Goal: Task Accomplishment & Management: Complete application form

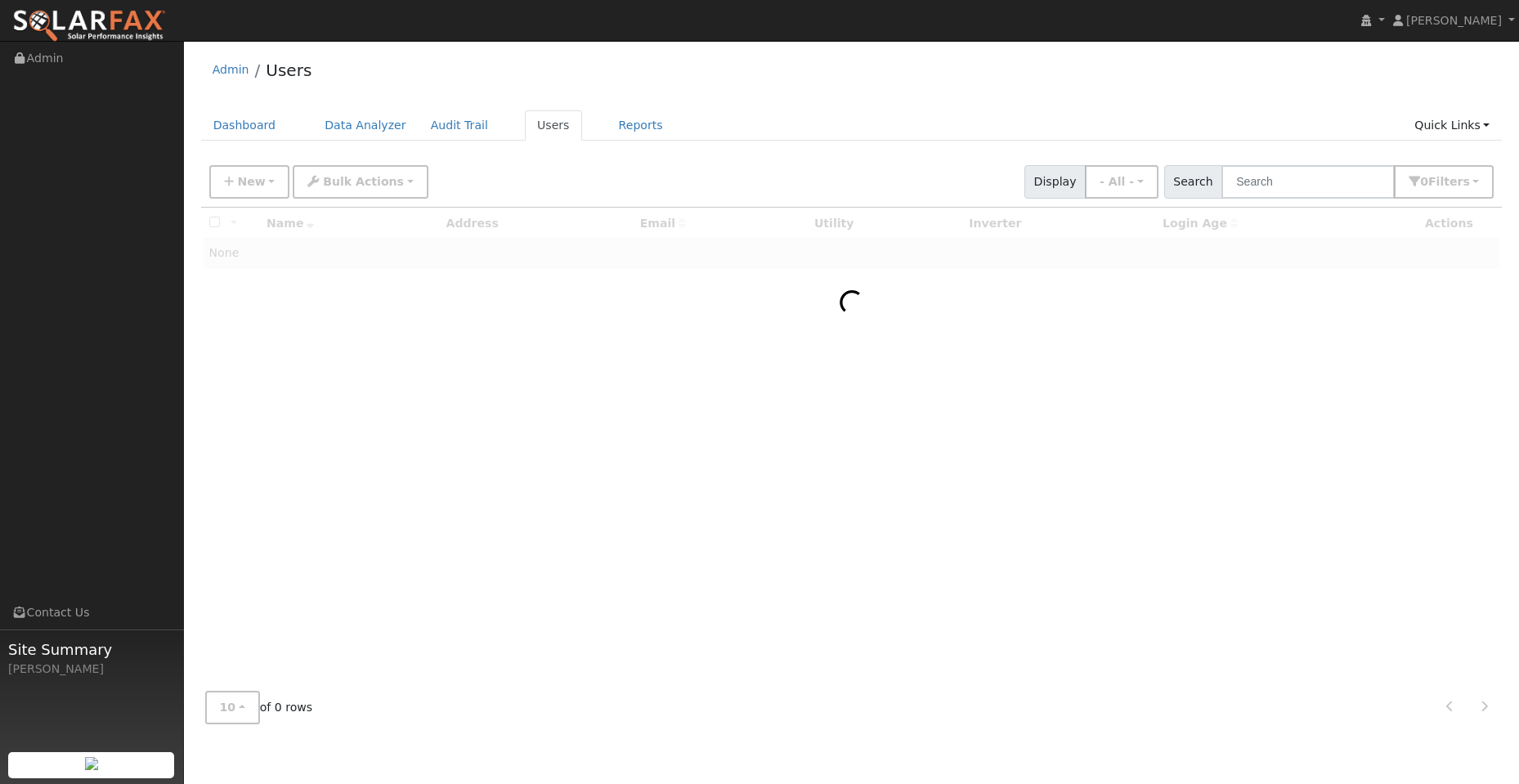
click at [251, 109] on div "Admin Users Dashboard Data Analyzer Audit Trail Users Reports Quick Links Quick…" at bounding box center [851, 392] width 1319 height 688
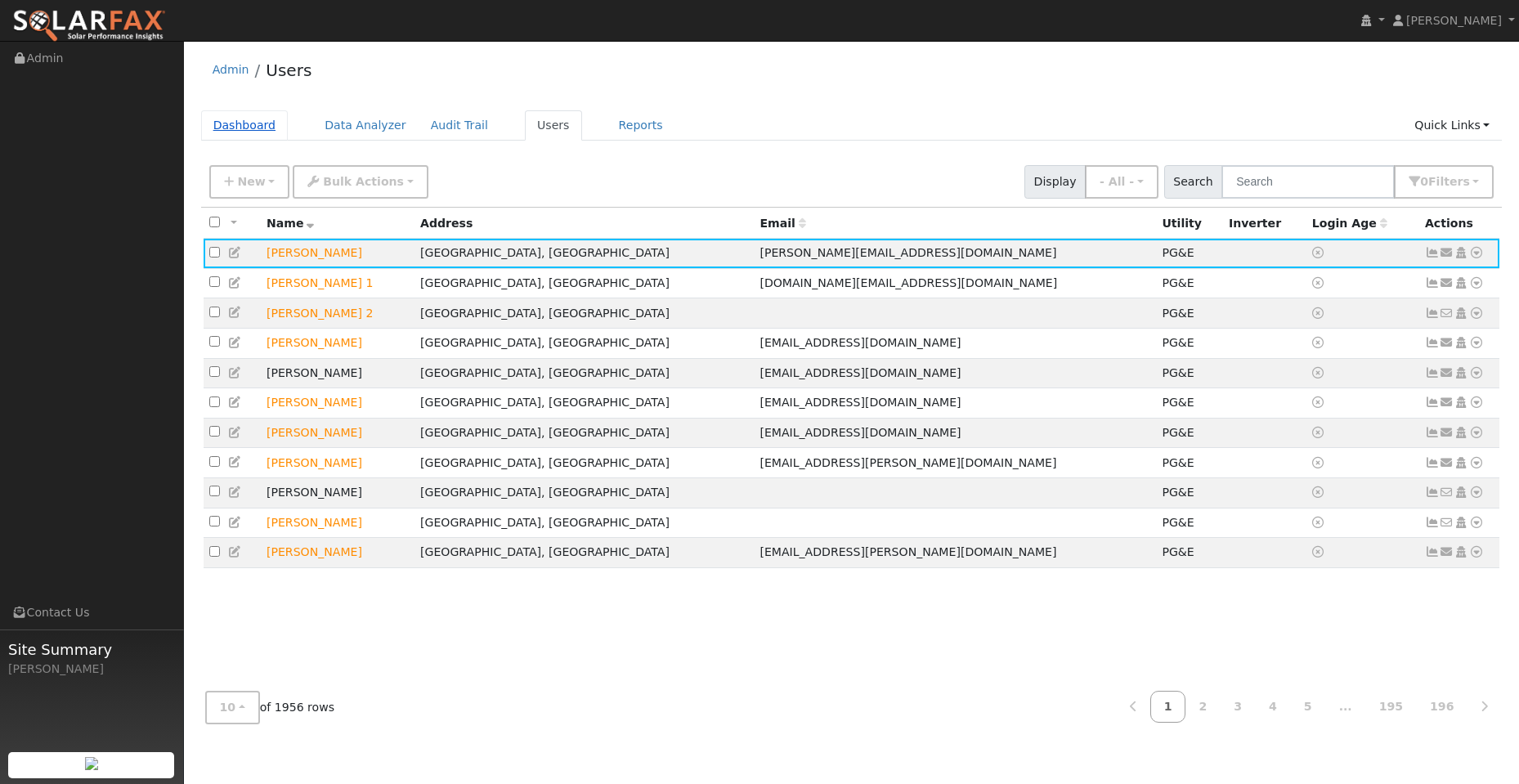
click at [254, 135] on link "Dashboard" at bounding box center [245, 125] width 87 height 31
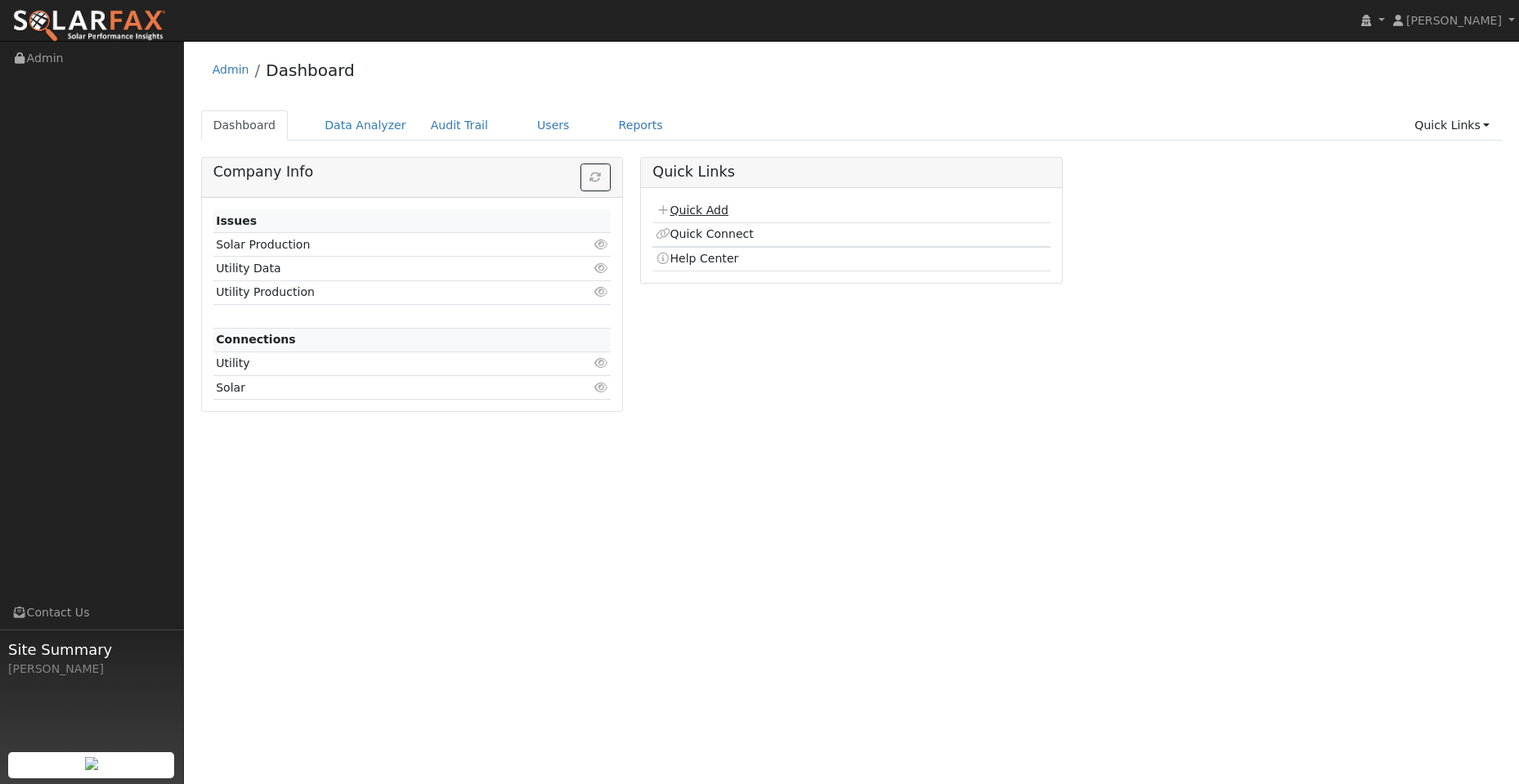
click at [686, 212] on link "Quick Add" at bounding box center [692, 210] width 72 height 13
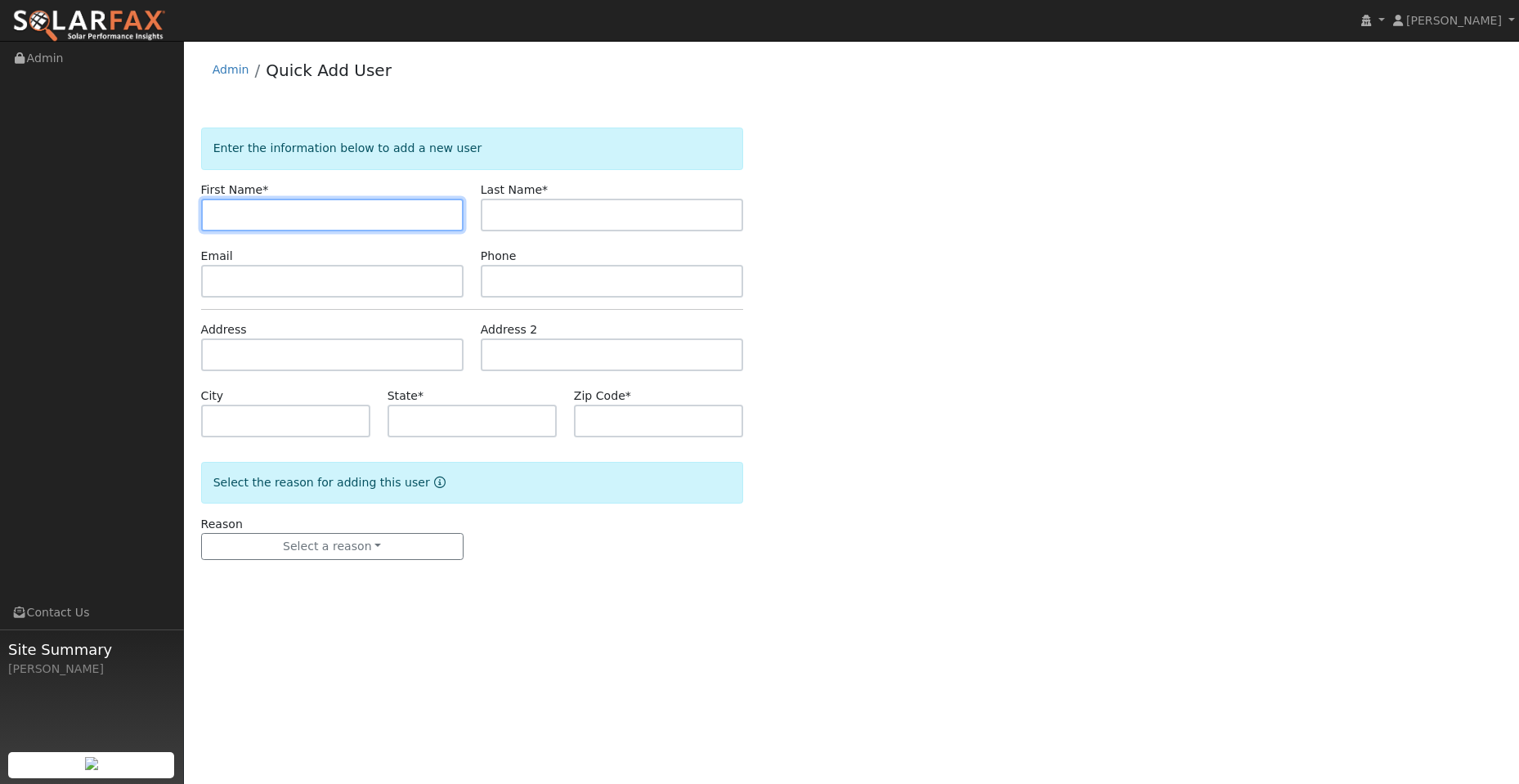
click at [249, 209] on input "text" at bounding box center [332, 214] width 263 height 32
paste input "Tracy"
click at [217, 220] on input "Tracy" at bounding box center [332, 214] width 263 height 32
type input "Tracy"
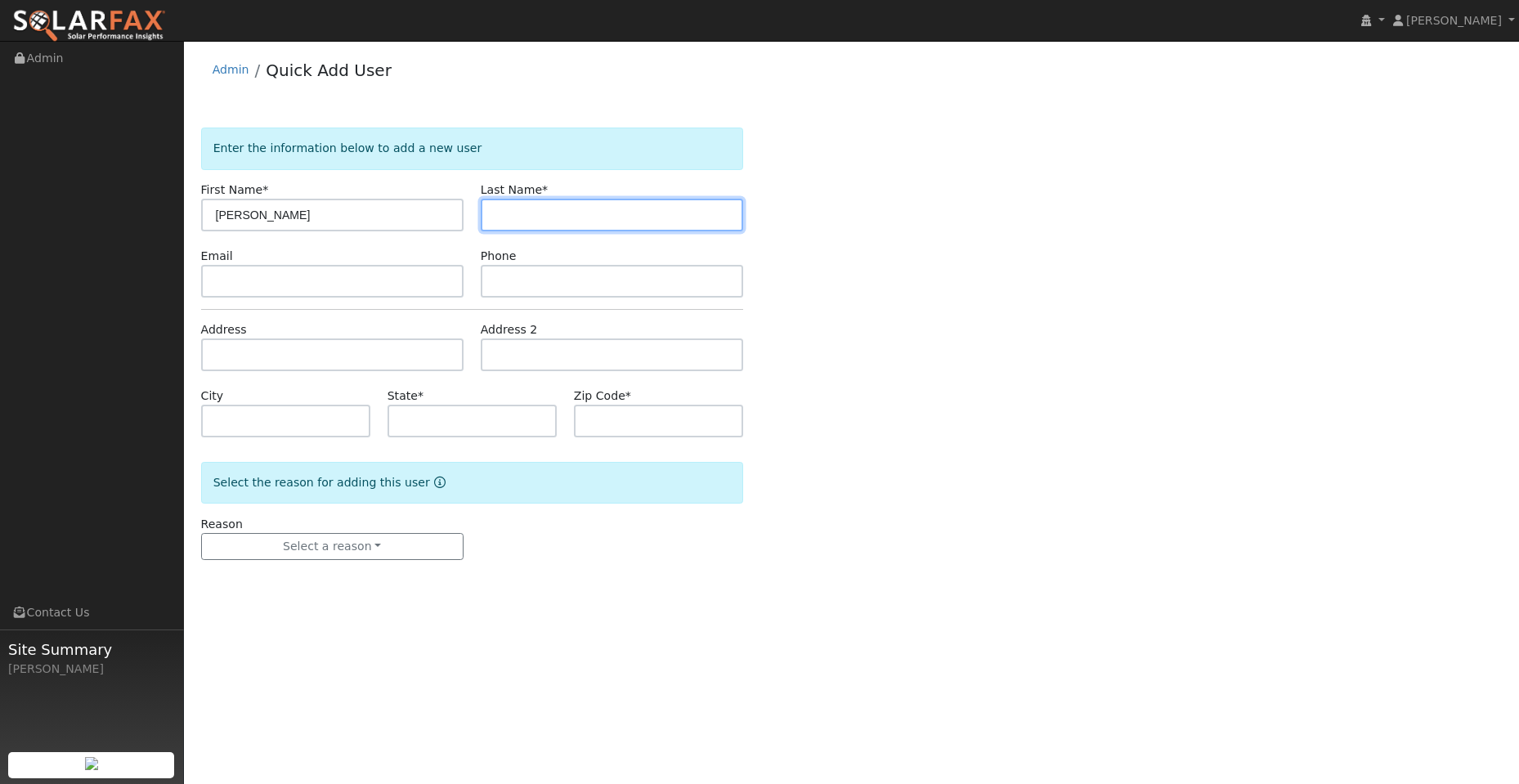
click at [563, 217] on input "text" at bounding box center [611, 214] width 263 height 32
click at [560, 211] on input "text" at bounding box center [611, 214] width 263 height 32
paste input "Cossu"
type input "Cossu"
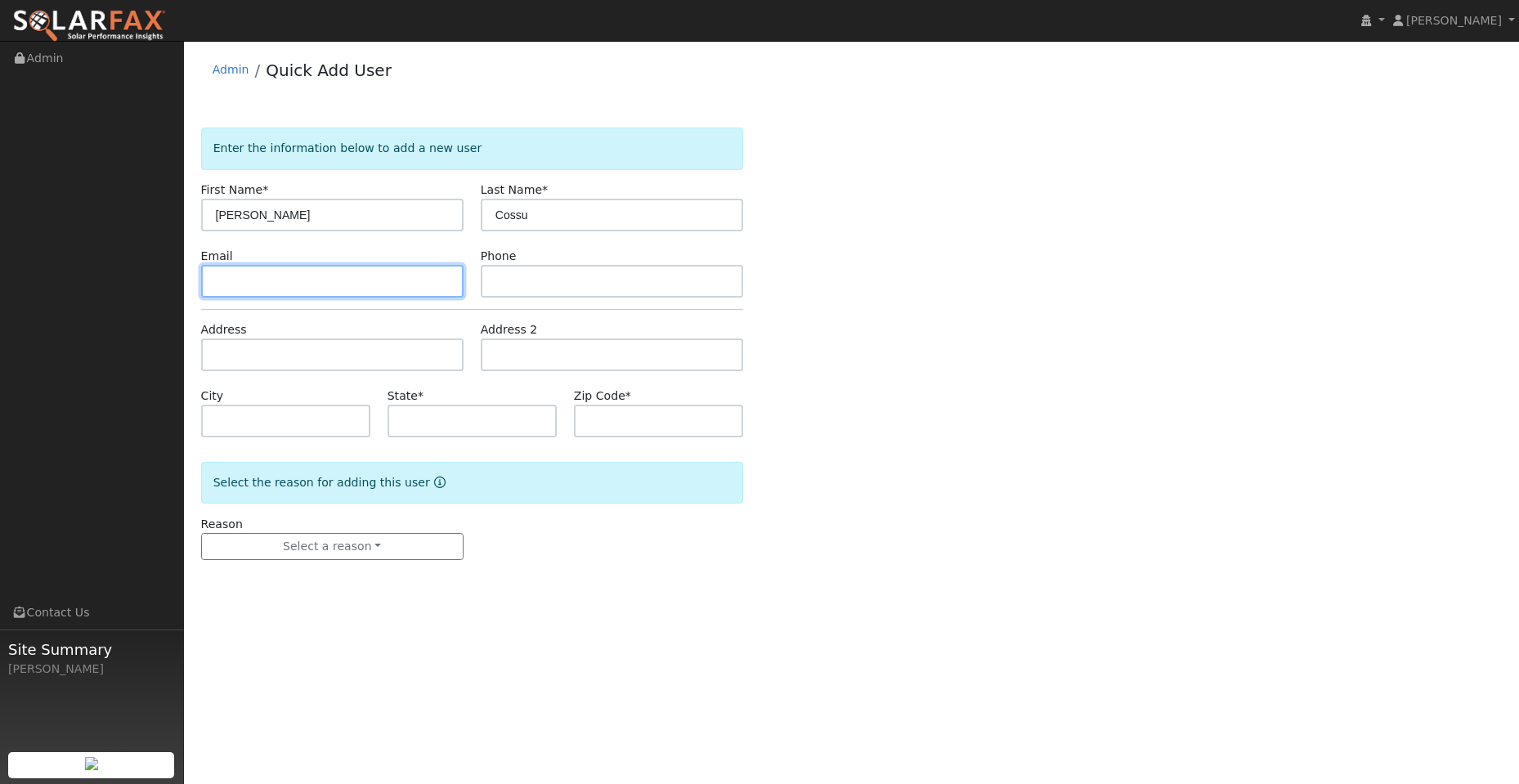
click at [335, 278] on input "text" at bounding box center [332, 281] width 263 height 32
click at [274, 286] on input "text" at bounding box center [332, 281] width 263 height 32
paste input "tracyandbrian05@att.net"
type input "tracyandbrian05@att.net"
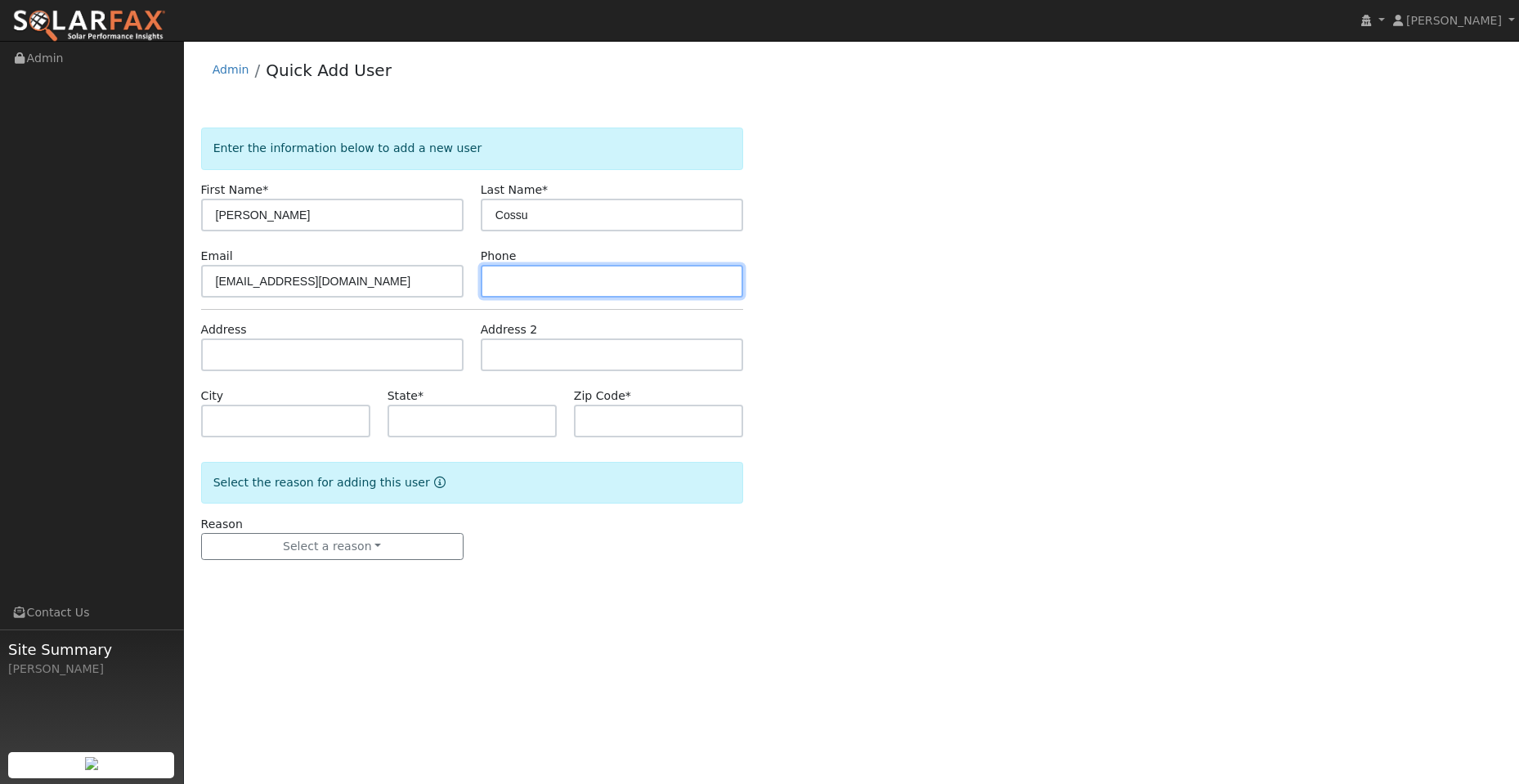
click at [560, 277] on input "text" at bounding box center [611, 281] width 263 height 32
click at [502, 292] on input "text" at bounding box center [611, 281] width 263 height 32
paste input "(707) 290-4229"
click at [499, 288] on input "(707) 290-4229" at bounding box center [611, 281] width 263 height 32
type input "(707) 290-4229"
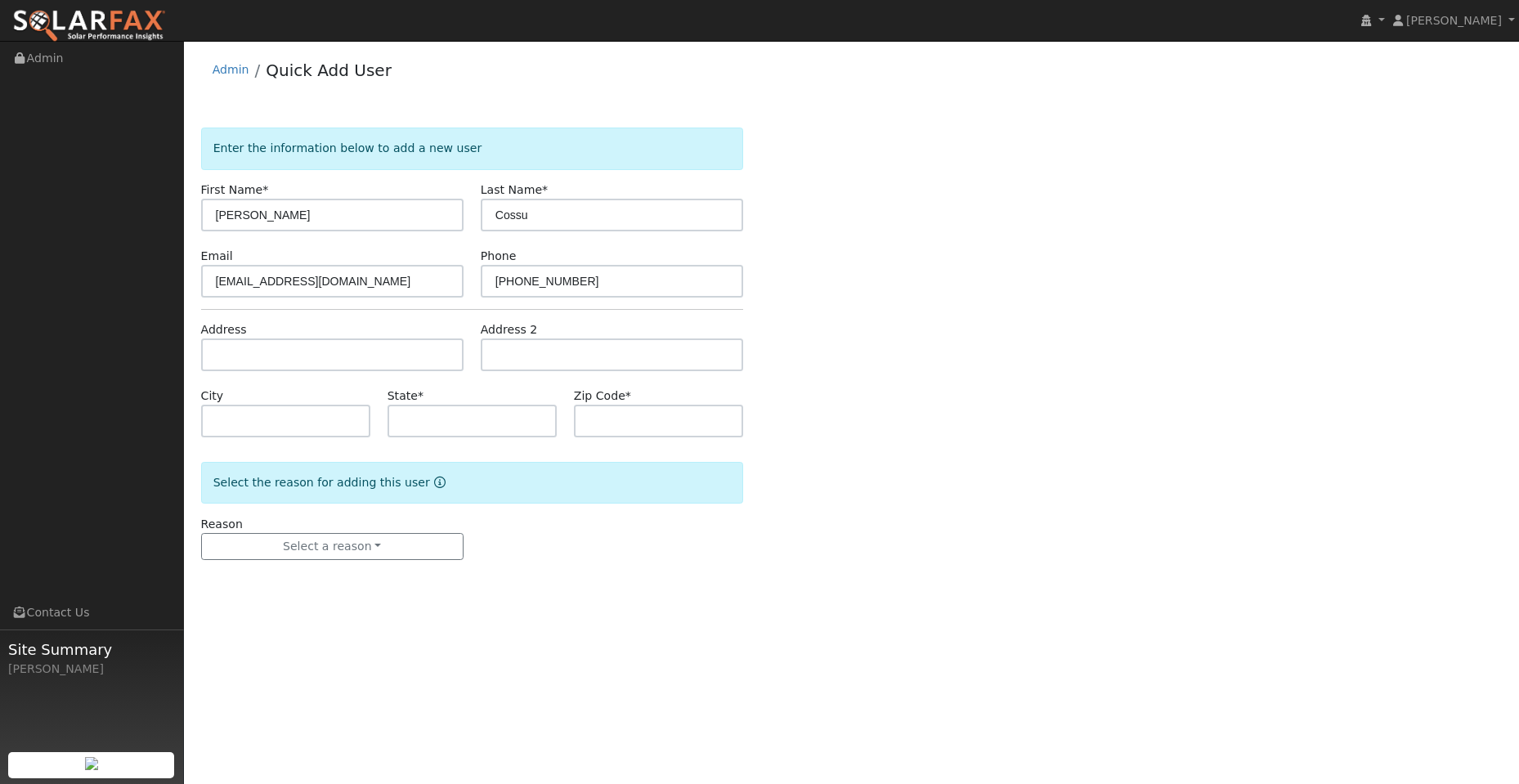
drag, startPoint x: 431, startPoint y: 328, endPoint x: 430, endPoint y: 340, distance: 12.0
click at [430, 333] on div "Address" at bounding box center [331, 346] width 279 height 50
click at [429, 341] on input "text" at bounding box center [332, 354] width 263 height 32
click at [221, 352] on input "text" at bounding box center [332, 354] width 263 height 32
paste input "460 Fountain Way"
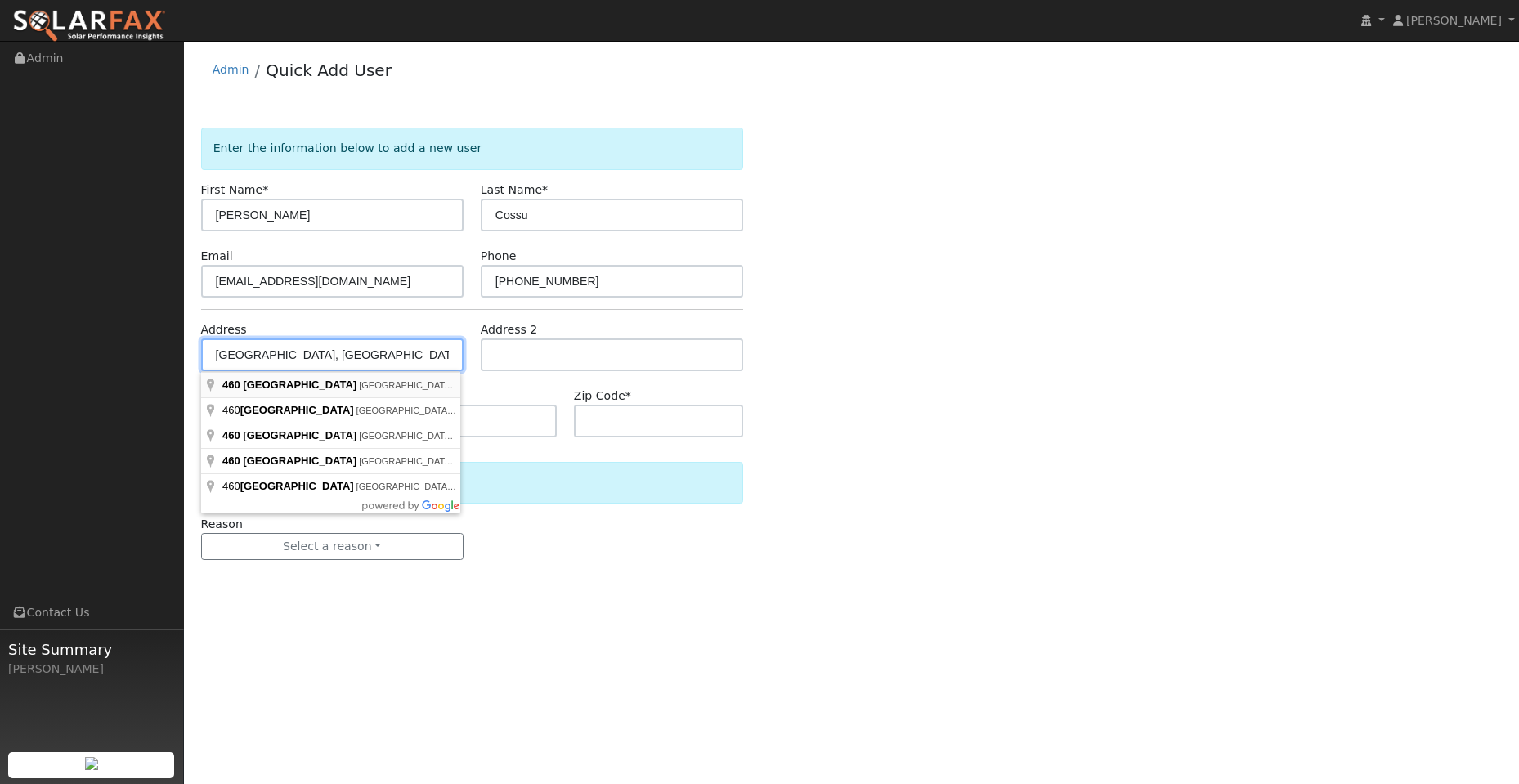
type input "460 Fountain Way"
type input "Dixon"
type input "CA"
type input "95620"
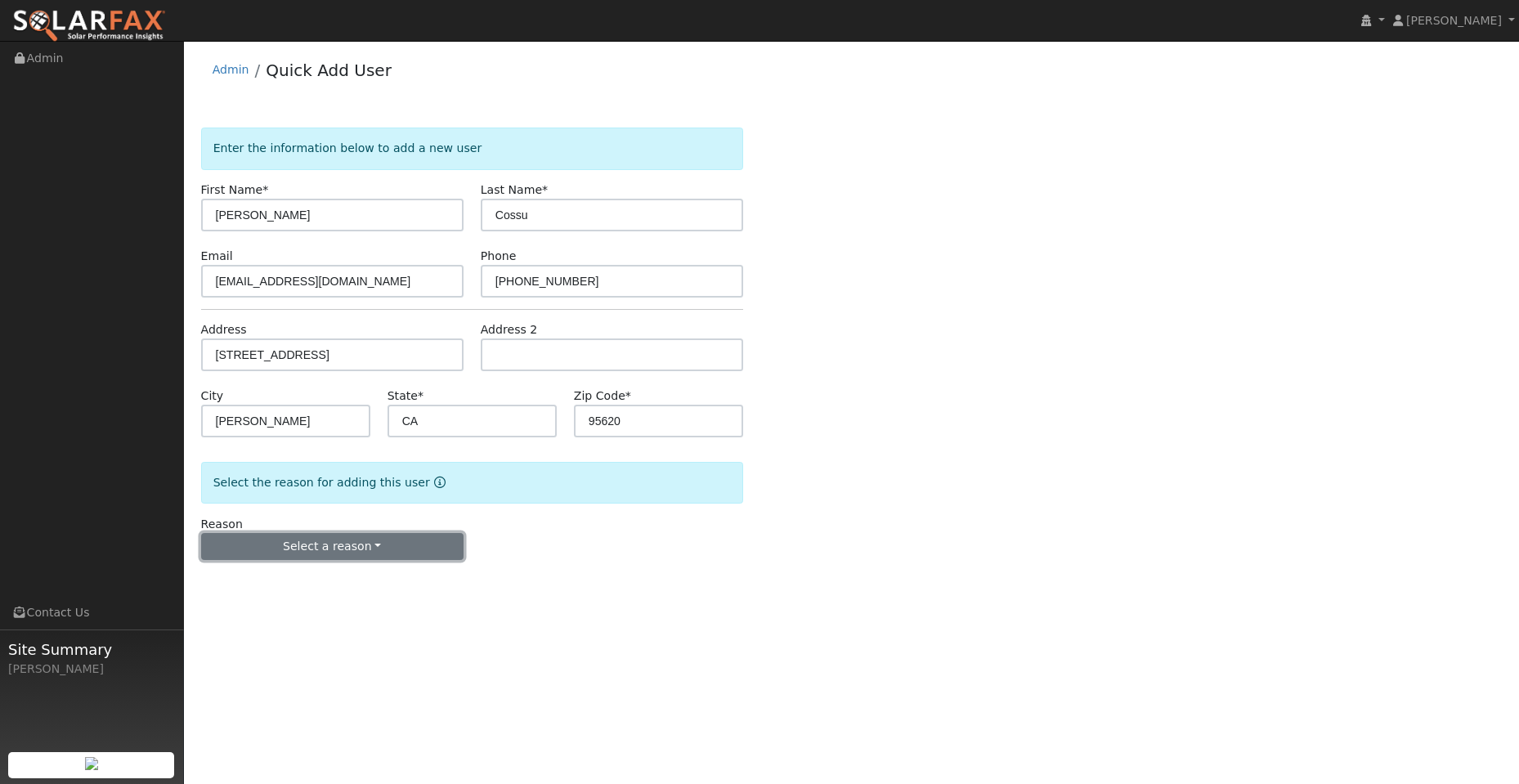
click at [365, 545] on button "Select a reason" at bounding box center [332, 547] width 263 height 28
click at [334, 580] on link "New lead" at bounding box center [292, 580] width 181 height 23
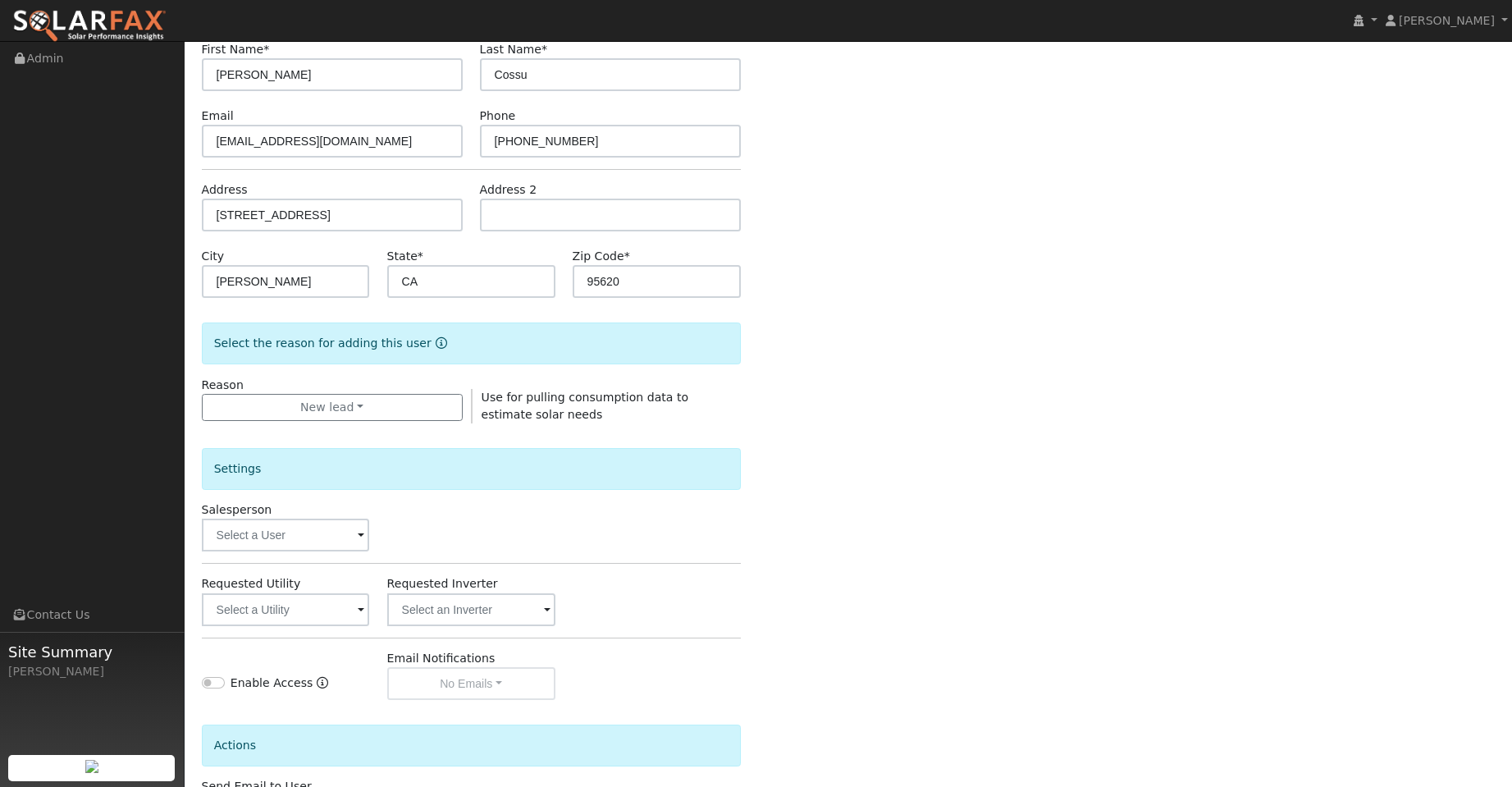
scroll to position [276, 0]
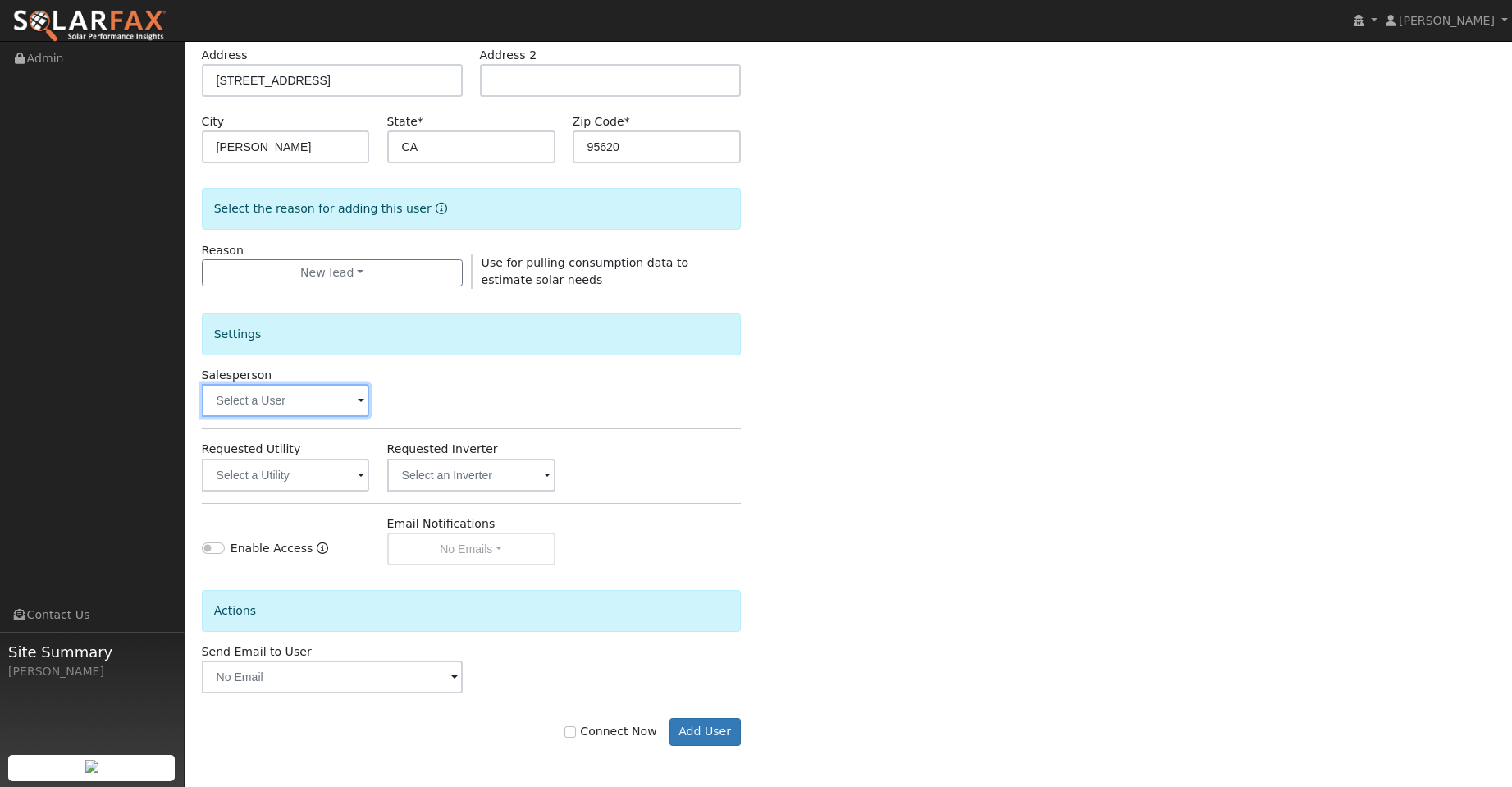
click at [347, 385] on input "text" at bounding box center [286, 400] width 169 height 33
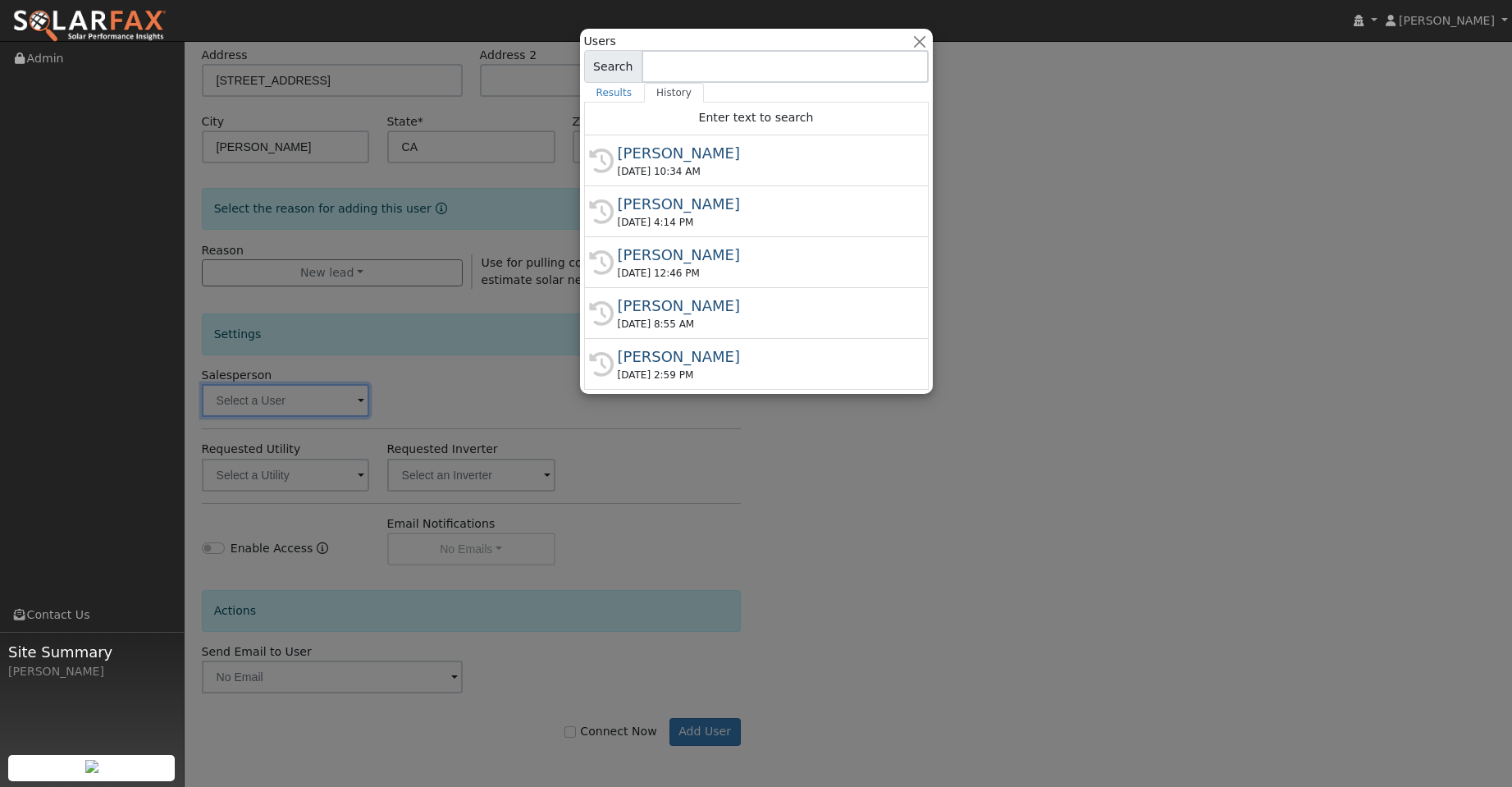
click at [736, 65] on input at bounding box center [785, 66] width 287 height 33
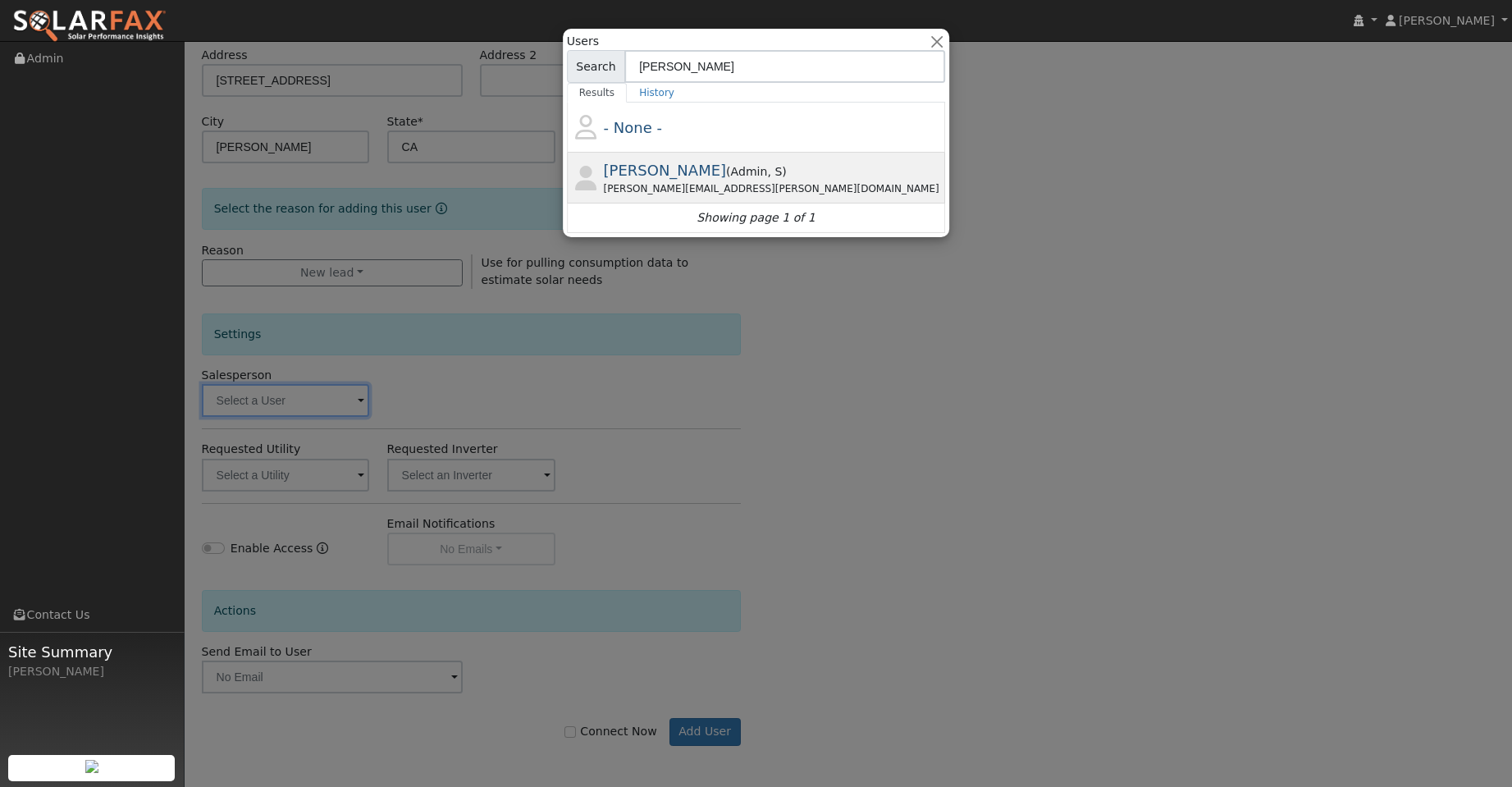
type input "carson"
click at [742, 170] on span "Admin" at bounding box center [749, 171] width 37 height 13
type input "Carson Cooper"
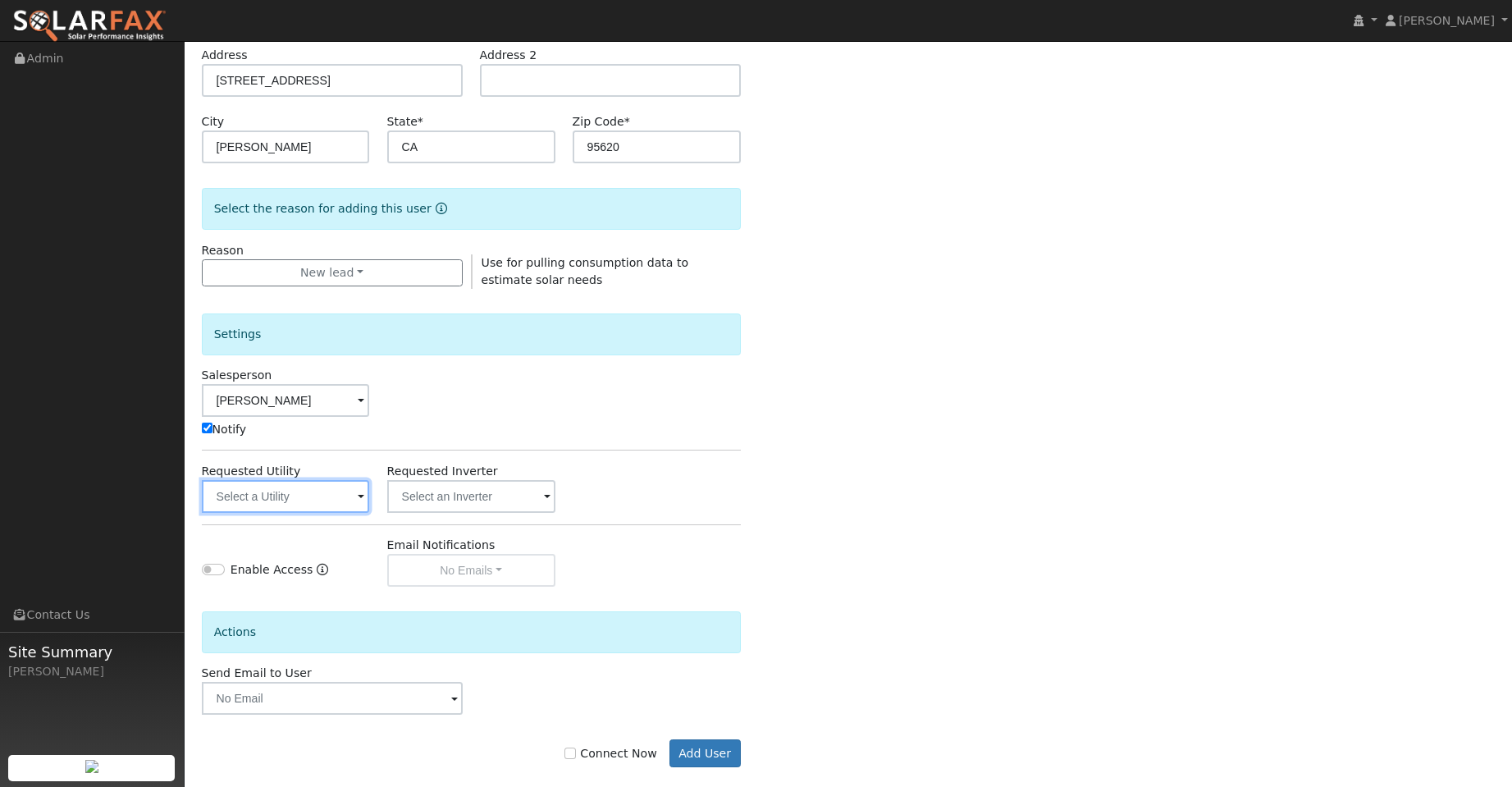
click at [317, 488] on input "text" at bounding box center [286, 495] width 169 height 33
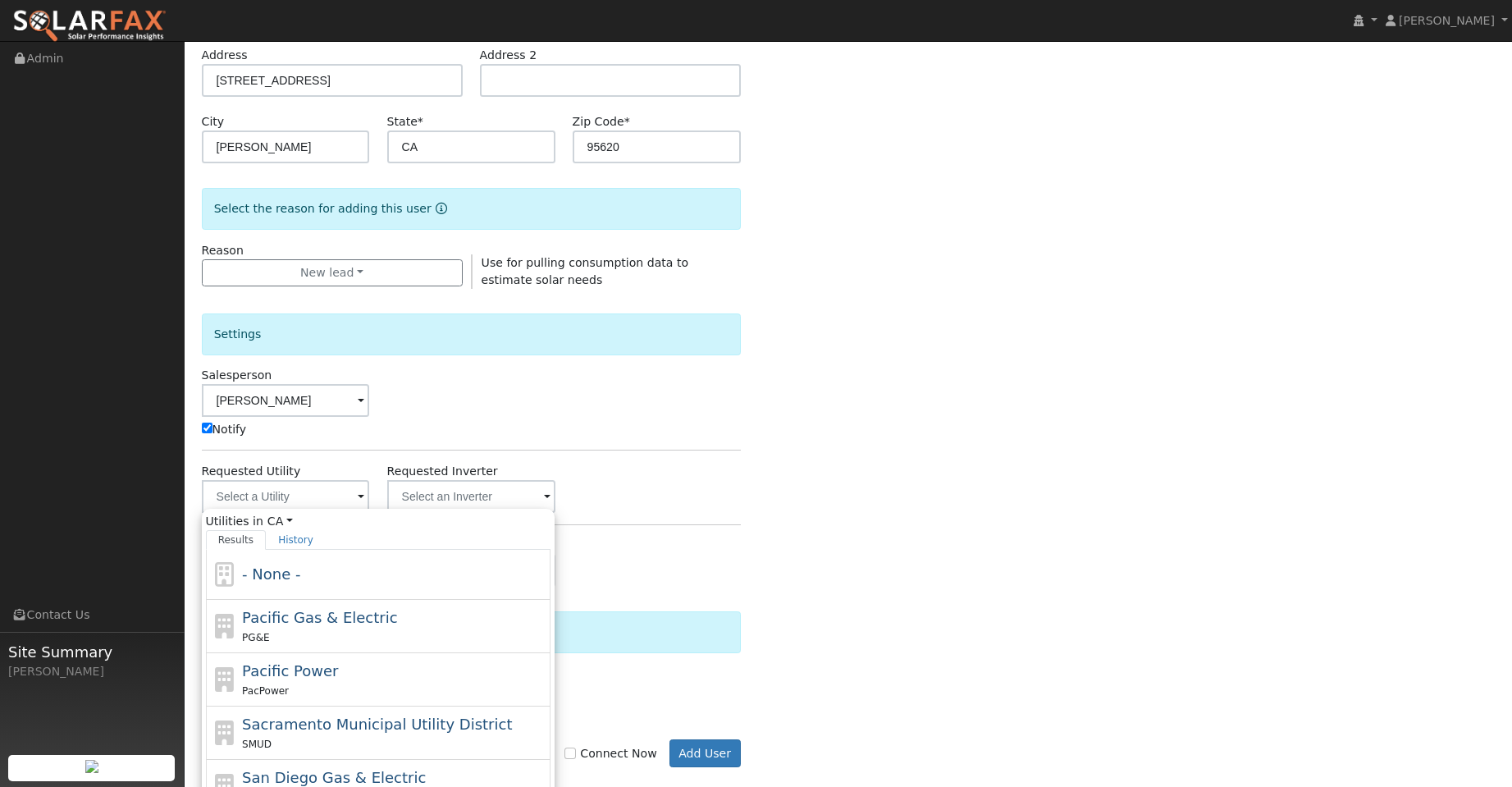
drag, startPoint x: 460, startPoint y: 634, endPoint x: 464, endPoint y: 626, distance: 8.9
click at [460, 630] on div "PG&E" at bounding box center [394, 637] width 304 height 18
type input "Pacific Gas & Electric"
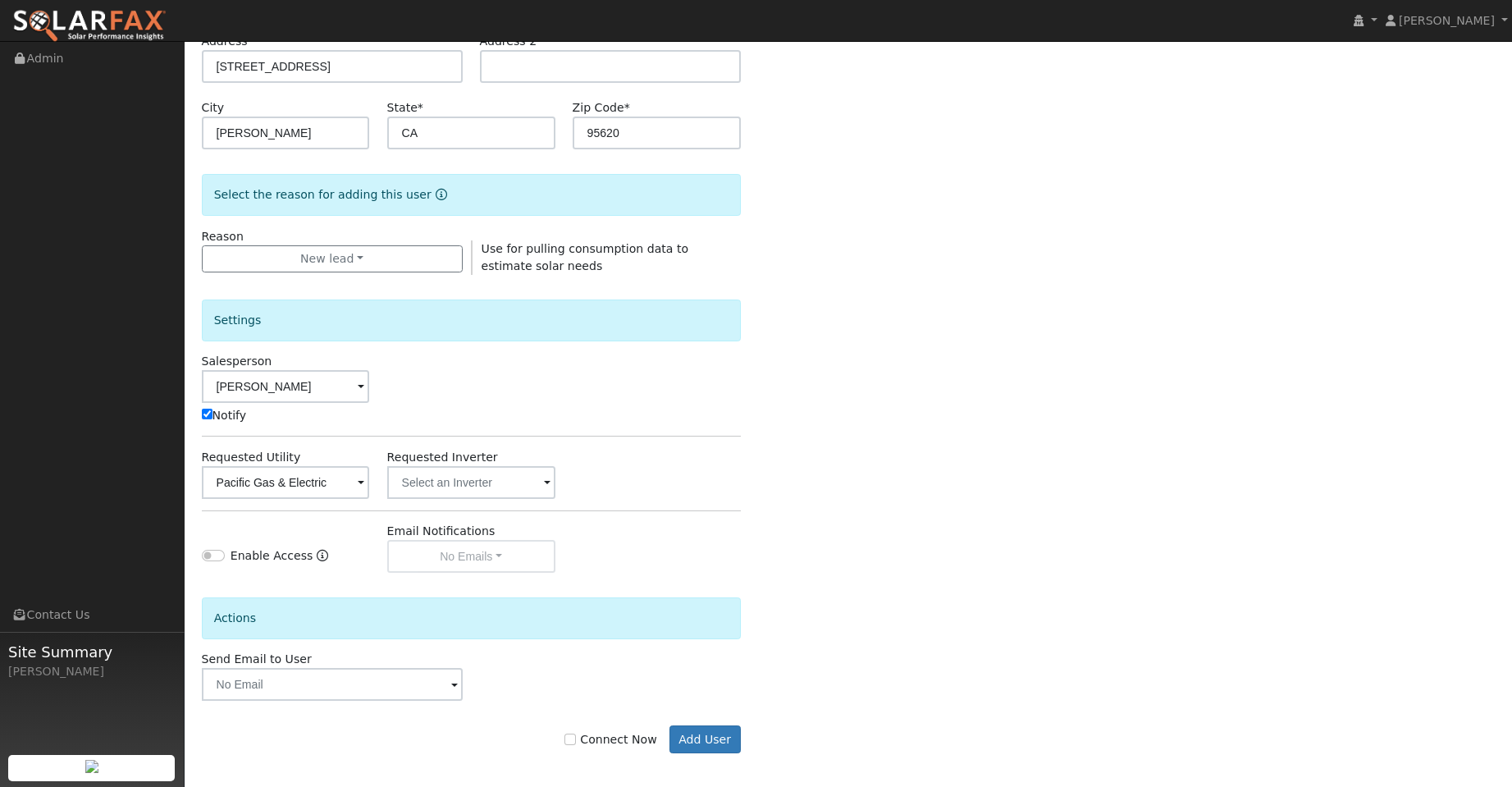
scroll to position [297, 0]
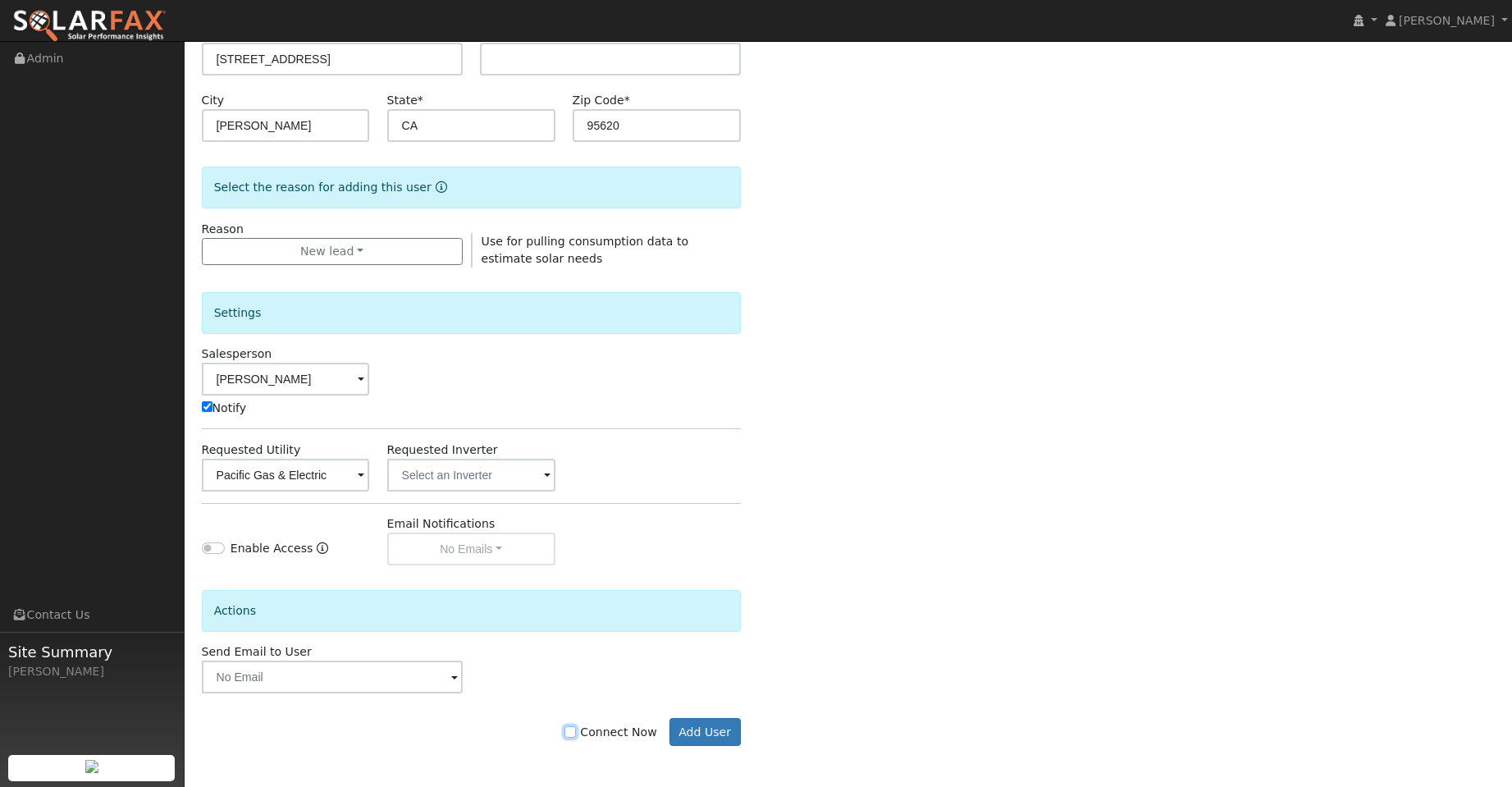
click at [576, 734] on input "Connect Now" at bounding box center [570, 732] width 11 height 11
checkbox input "true"
click at [694, 738] on button "Add User" at bounding box center [705, 732] width 72 height 28
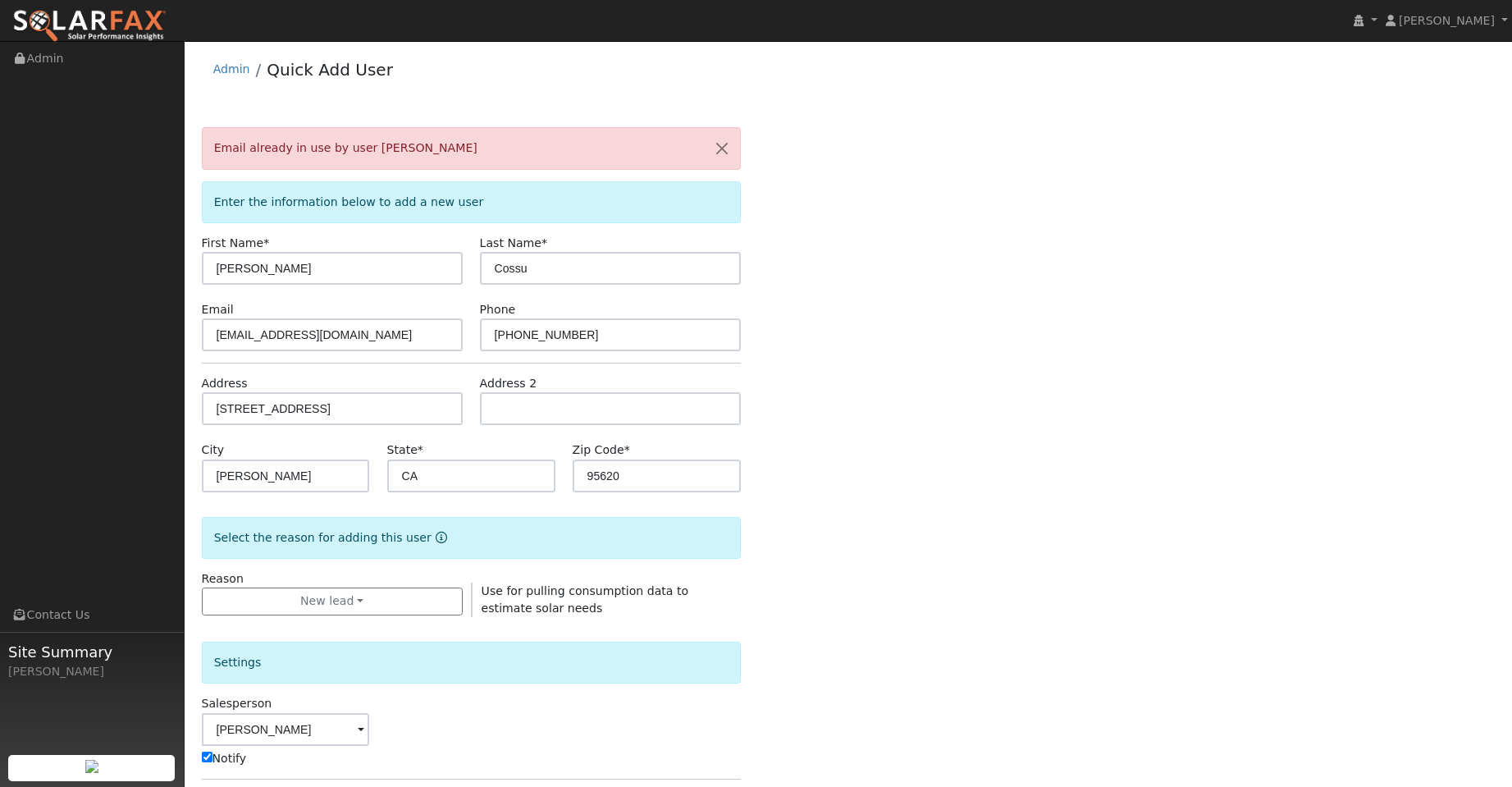
scroll to position [0, 0]
click at [734, 147] on button "button" at bounding box center [722, 148] width 34 height 40
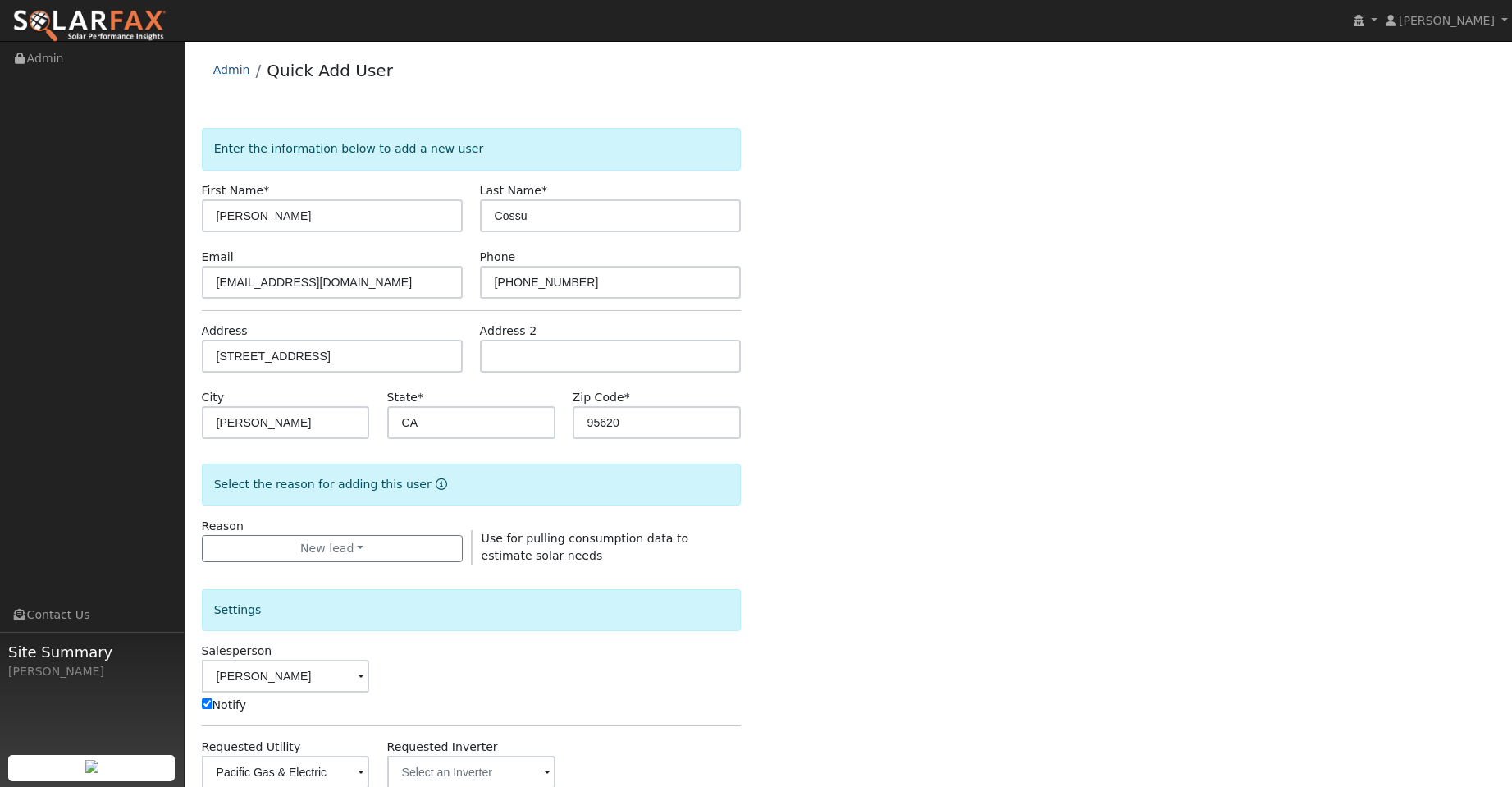
click at [221, 69] on link "Admin" at bounding box center [232, 70] width 37 height 13
